Goal: Find specific page/section: Find specific page/section

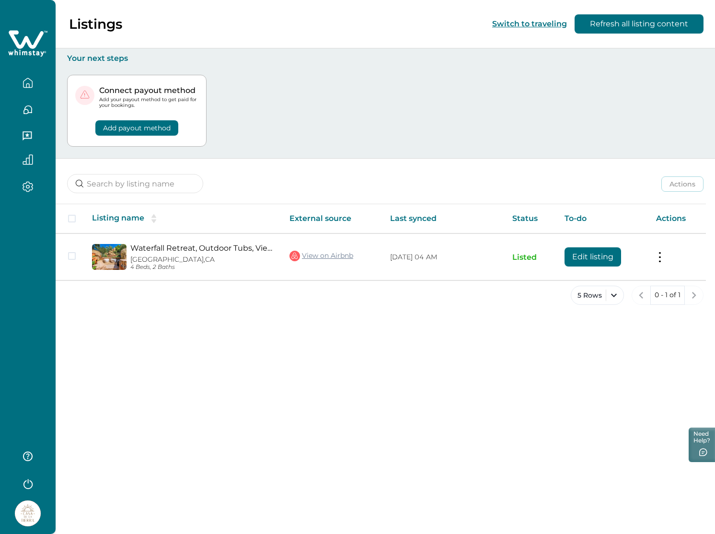
click at [29, 112] on icon "button" at bounding box center [28, 109] width 11 height 11
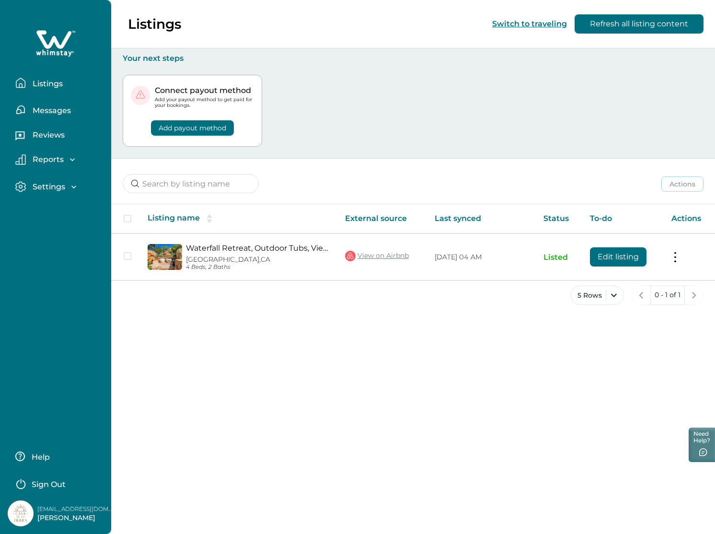
click at [60, 109] on p "Messages" at bounding box center [50, 111] width 41 height 10
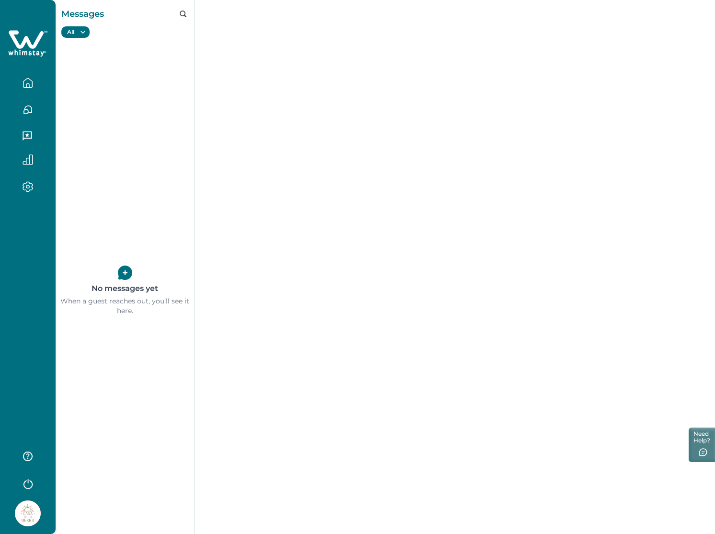
click at [20, 80] on button "button" at bounding box center [28, 82] width 40 height 19
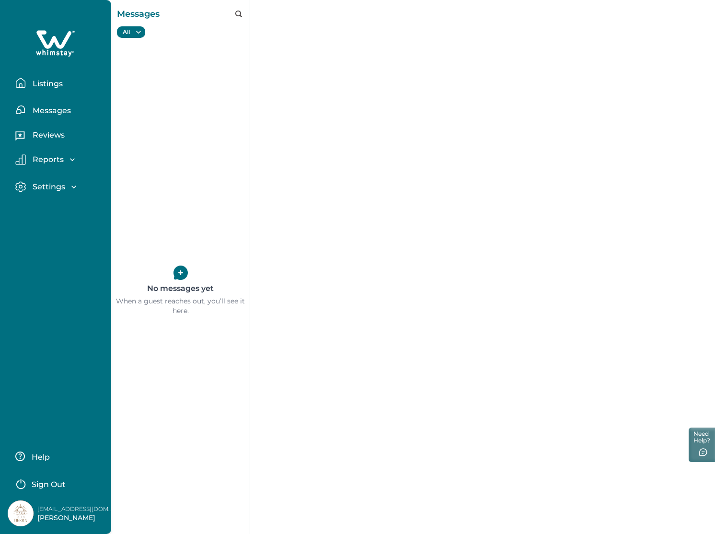
click at [60, 84] on p "Listings" at bounding box center [46, 84] width 33 height 10
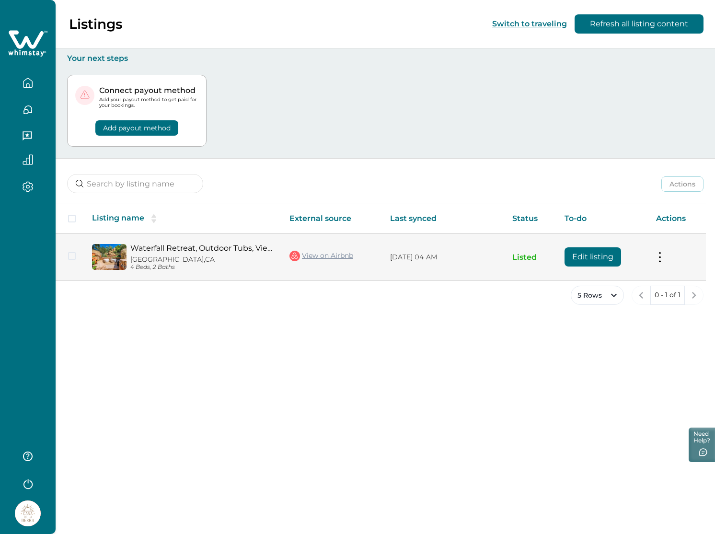
click at [268, 262] on p "Canoga Park, CA" at bounding box center [202, 259] width 144 height 8
click at [143, 248] on link "Waterfall Retreat, Outdoor Tubs, Views, Firepit" at bounding box center [202, 247] width 144 height 9
